Goal: Task Accomplishment & Management: Manage account settings

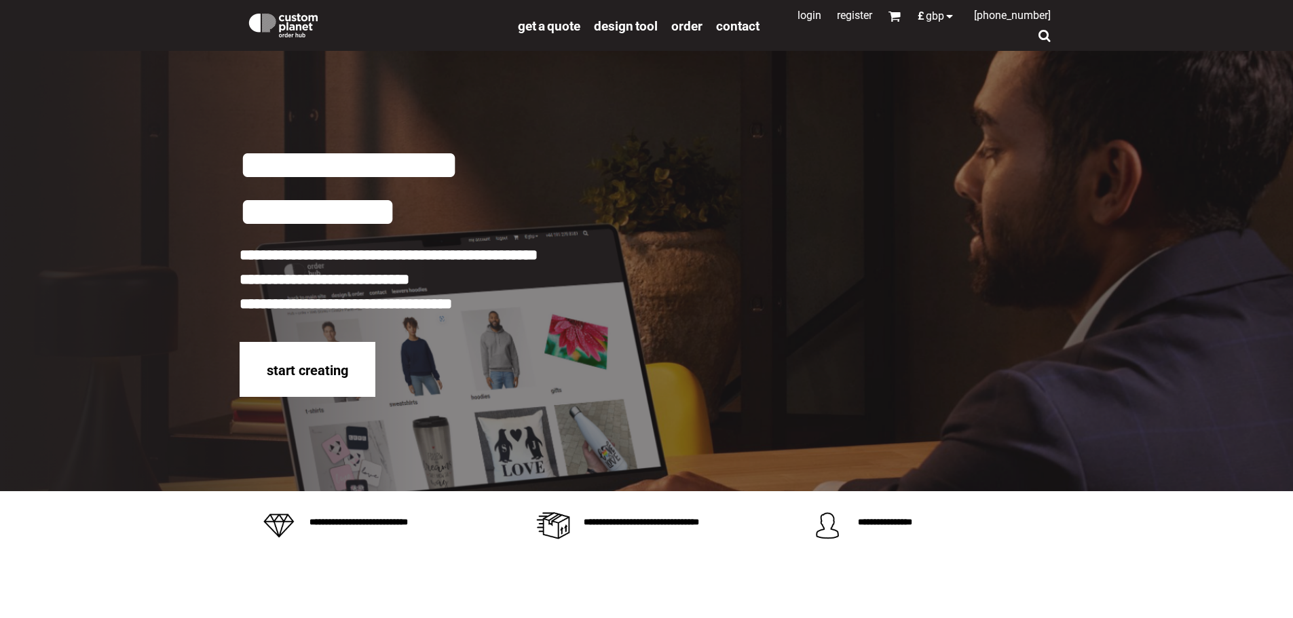
click at [797, 17] on link "Login" at bounding box center [809, 15] width 24 height 13
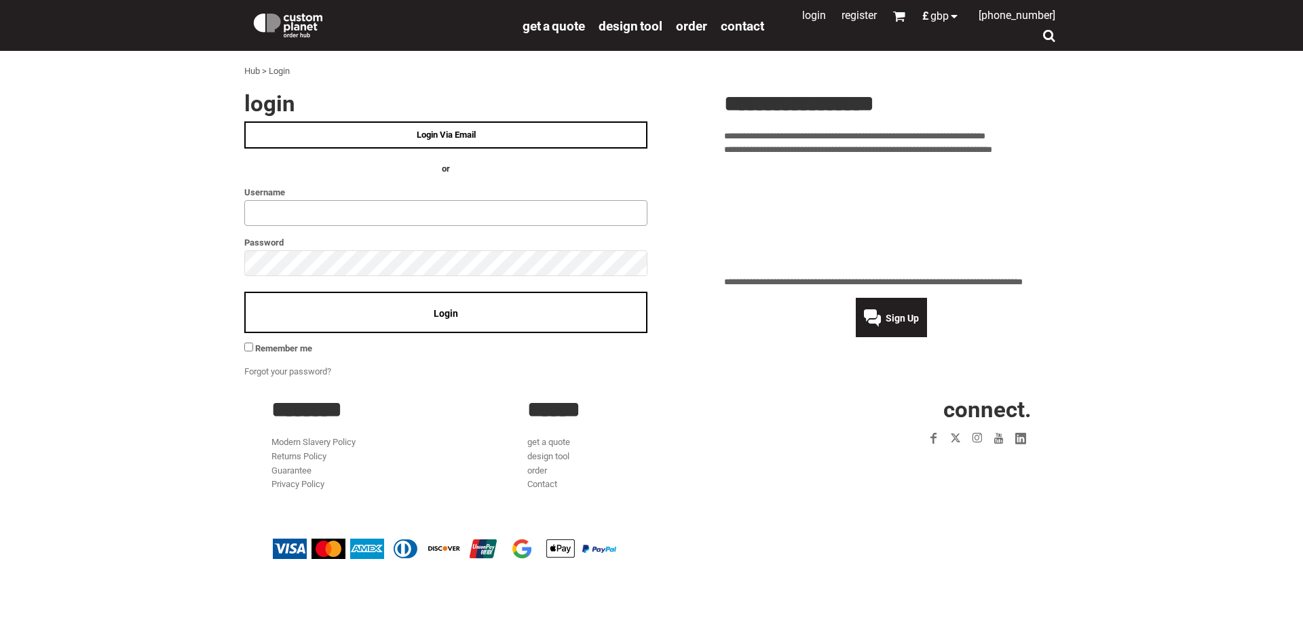
click at [273, 213] on input "text" at bounding box center [445, 213] width 403 height 26
type input "**********"
click at [427, 316] on div "Login" at bounding box center [445, 312] width 403 height 41
